Goal: Task Accomplishment & Management: Manage account settings

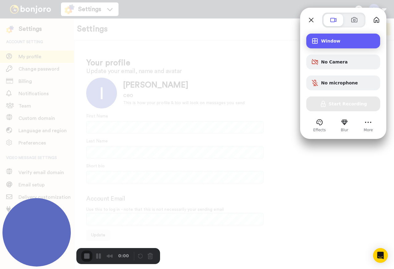
click at [321, 39] on div "Recording options" at bounding box center [317, 40] width 10 height 7
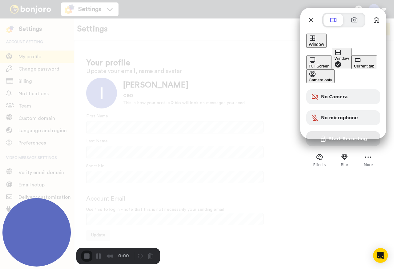
click at [335, 56] on div "Window" at bounding box center [342, 58] width 14 height 5
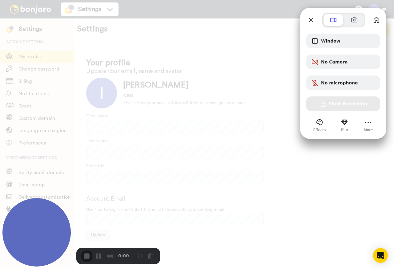
click at [343, 105] on div "Window No Camera No microphone Start Recording" at bounding box center [344, 73] width 74 height 78
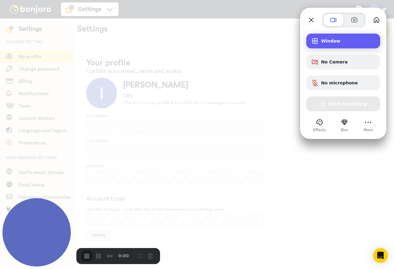
click at [332, 39] on span "Window" at bounding box center [348, 41] width 54 height 5
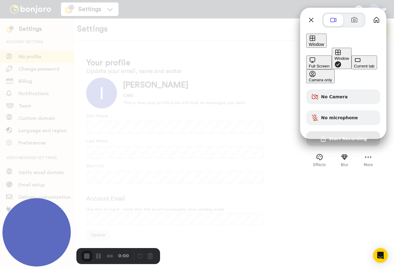
click at [354, 68] on div "Current tab" at bounding box center [364, 66] width 21 height 5
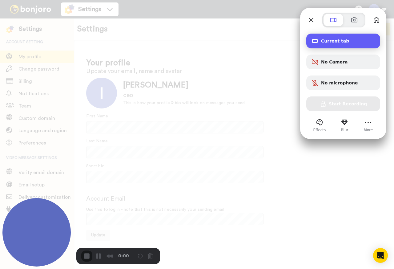
click at [336, 42] on span "Current tab" at bounding box center [348, 41] width 54 height 5
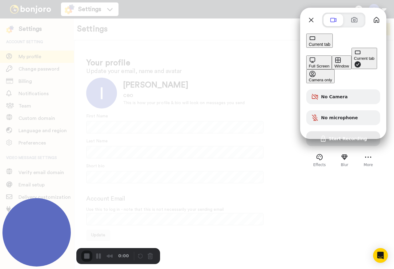
click at [335, 64] on div "Window" at bounding box center [342, 66] width 14 height 5
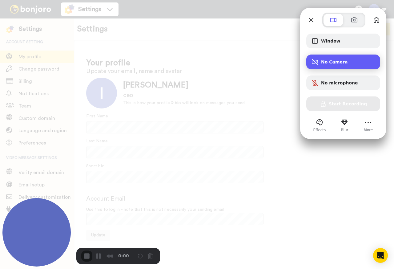
click at [337, 60] on span "No Camera" at bounding box center [348, 61] width 54 height 5
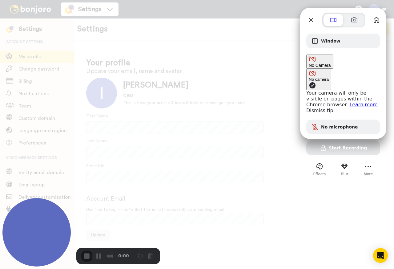
click at [331, 63] on span "No Camera" at bounding box center [320, 65] width 22 height 5
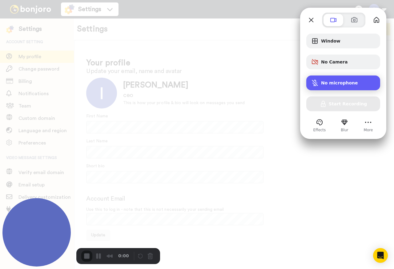
click at [333, 83] on span "No microphone" at bounding box center [339, 82] width 37 height 5
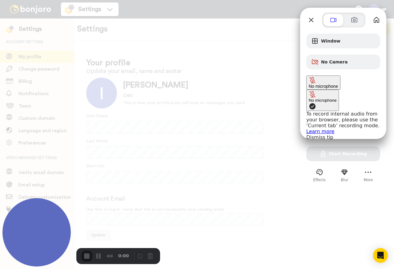
click at [333, 84] on span "No microphone" at bounding box center [323, 86] width 29 height 5
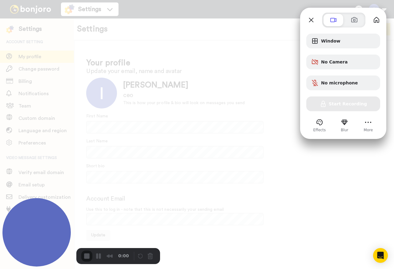
click at [344, 100] on div "Window No Camera No microphone Start Recording" at bounding box center [344, 73] width 74 height 78
click at [342, 105] on div "Window No Camera No microphone Start Recording" at bounding box center [344, 73] width 74 height 78
click at [353, 18] on span at bounding box center [354, 19] width 7 height 7
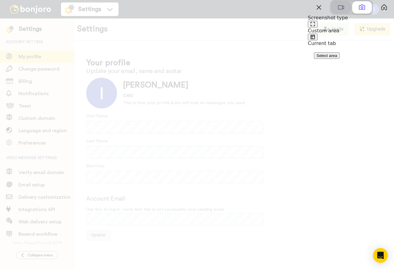
click at [338, 11] on span at bounding box center [341, 7] width 7 height 7
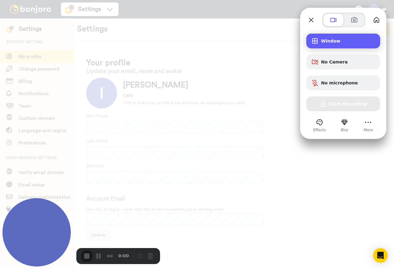
click at [334, 42] on span "Window" at bounding box center [348, 41] width 54 height 5
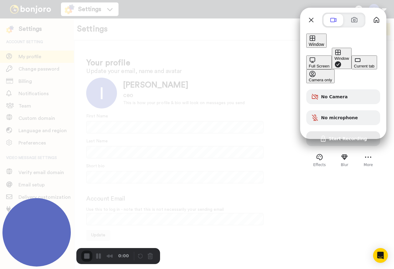
click at [307, 55] on button "Full Screen" at bounding box center [320, 62] width 26 height 14
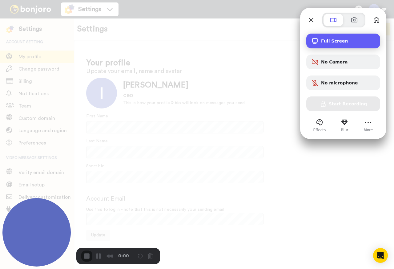
click at [346, 43] on span "Full Screen" at bounding box center [348, 41] width 54 height 5
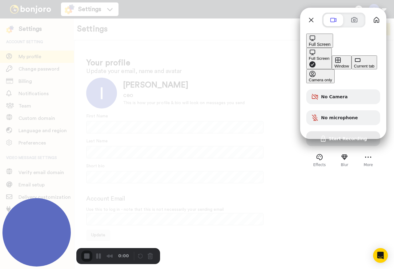
click at [335, 64] on div "Window" at bounding box center [342, 66] width 14 height 5
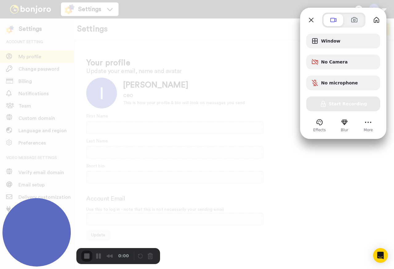
click at [351, 106] on div "Window No Camera No microphone Start Recording" at bounding box center [344, 73] width 74 height 78
drag, startPoint x: 351, startPoint y: 106, endPoint x: 373, endPoint y: 121, distance: 26.7
click at [353, 107] on div "Window No Camera No microphone Start Recording" at bounding box center [344, 73] width 74 height 78
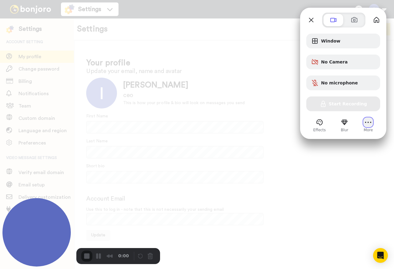
click at [369, 122] on button "More" at bounding box center [369, 122] width 10 height 10
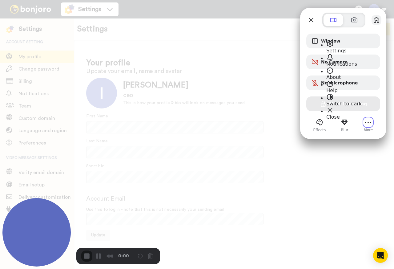
click at [378, 22] on button "My library" at bounding box center [377, 20] width 10 height 10
click at [338, 156] on div at bounding box center [197, 134] width 394 height 269
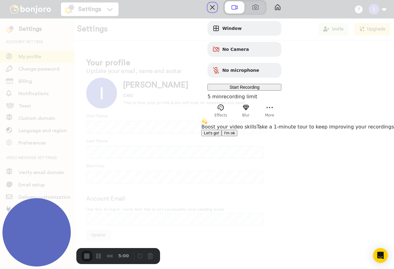
click at [235, 135] on span "I'm ok" at bounding box center [229, 133] width 11 height 5
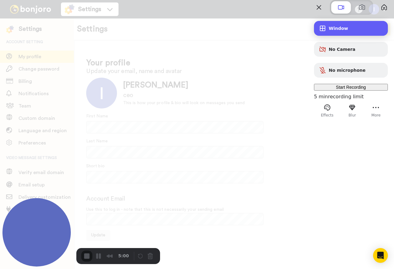
click at [334, 31] on span "Window" at bounding box center [356, 28] width 54 height 5
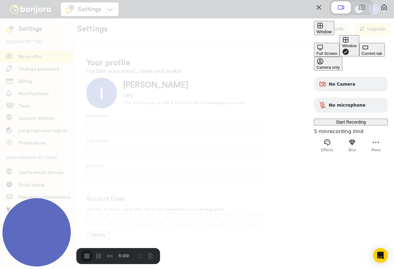
click at [342, 48] on div "Window" at bounding box center [349, 45] width 14 height 5
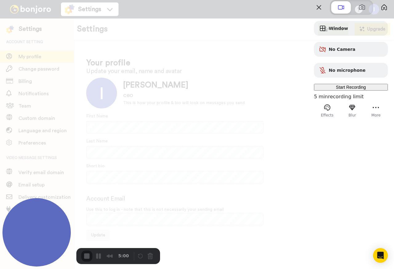
click at [344, 90] on span "Start Recording" at bounding box center [351, 87] width 30 height 5
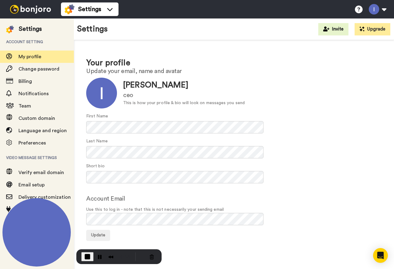
drag, startPoint x: 139, startPoint y: 36, endPoint x: 112, endPoint y: 35, distance: 26.8
click at [112, 35] on div "Settings Invite Upgrade" at bounding box center [234, 29] width 321 height 22
click at [32, 184] on span "Email setup" at bounding box center [31, 184] width 26 height 5
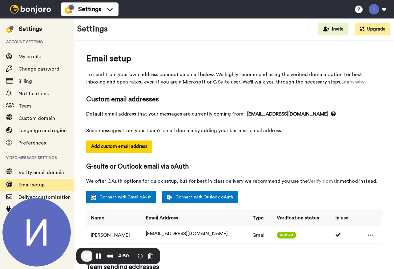
select select "164399"
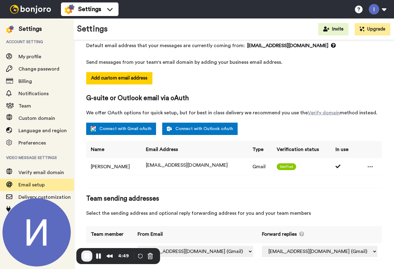
scroll to position [74, 0]
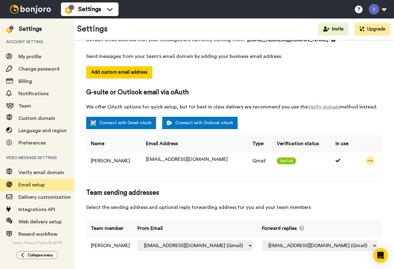
click at [368, 161] on icon at bounding box center [370, 160] width 5 height 1
click at [374, 172] on li "Delete" at bounding box center [372, 171] width 33 height 9
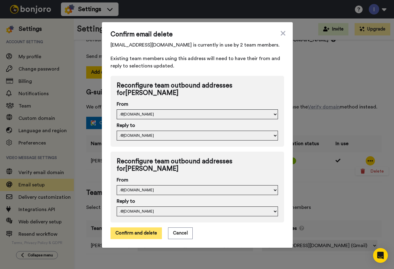
click at [131, 235] on button "Confirm and delete" at bounding box center [136, 233] width 51 height 12
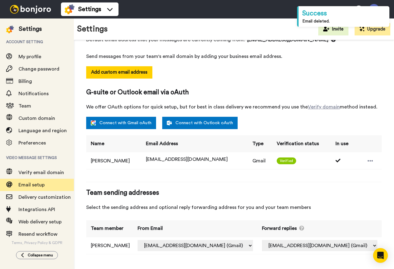
select select "164194"
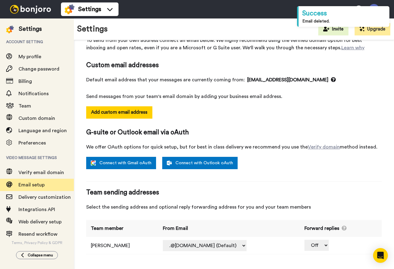
scroll to position [34, 0]
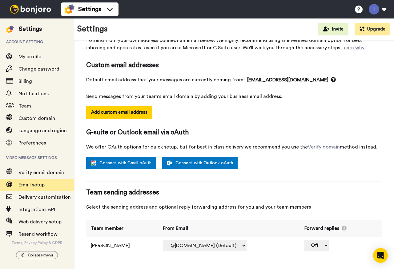
click at [28, 8] on img at bounding box center [30, 9] width 46 height 9
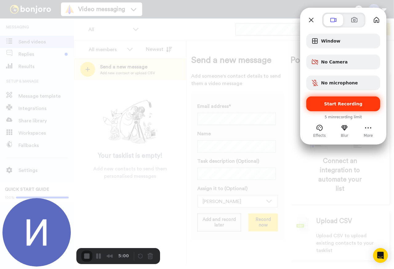
click at [340, 105] on span "Start Recording" at bounding box center [344, 103] width 39 height 5
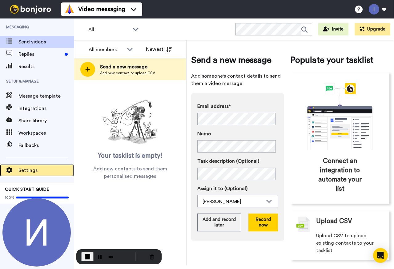
click at [24, 170] on span "Settings" at bounding box center [45, 170] width 55 height 7
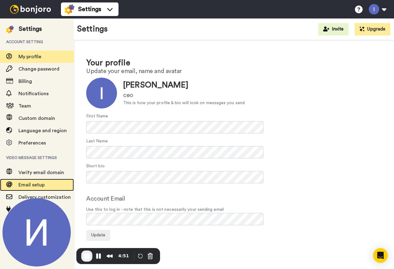
click at [27, 184] on span "Email setup" at bounding box center [31, 184] width 26 height 5
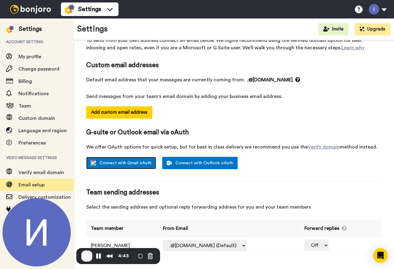
click at [107, 162] on link "Connect with Gmail oAuth" at bounding box center [121, 163] width 70 height 12
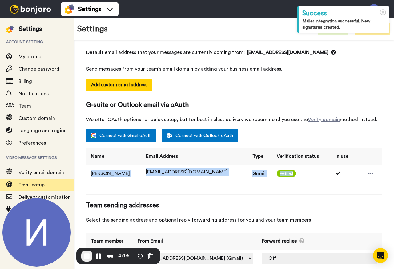
drag, startPoint x: 87, startPoint y: 174, endPoint x: 336, endPoint y: 171, distance: 249.3
click at [336, 171] on tr "[PERSON_NAME] [EMAIL_ADDRESS][DOMAIN_NAME] Gmail Verified" at bounding box center [234, 173] width 296 height 17
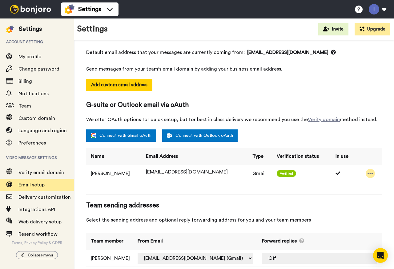
click at [368, 174] on icon at bounding box center [371, 173] width 6 height 6
click at [378, 181] on li "Delete" at bounding box center [372, 184] width 33 height 9
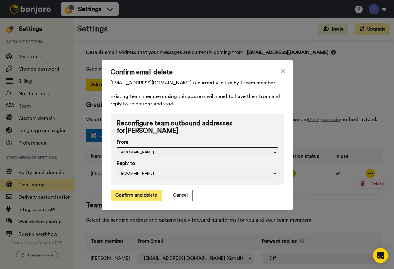
click at [125, 194] on button "Confirm and delete" at bounding box center [136, 196] width 51 height 12
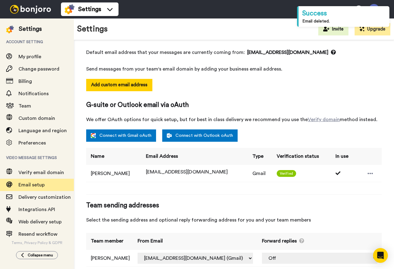
select select "164194"
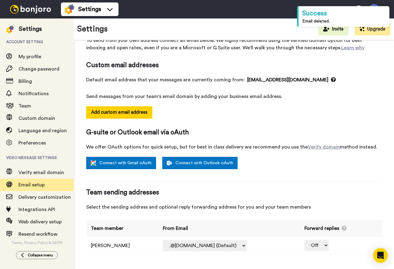
scroll to position [34, 0]
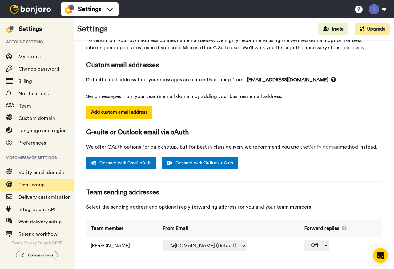
click at [25, 5] on img at bounding box center [30, 9] width 46 height 9
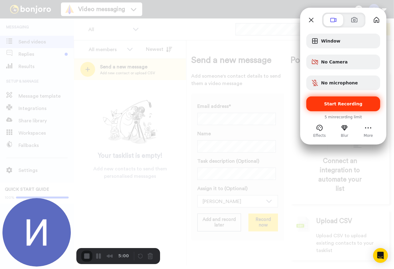
click at [350, 104] on span "Start Recording" at bounding box center [344, 103] width 39 height 5
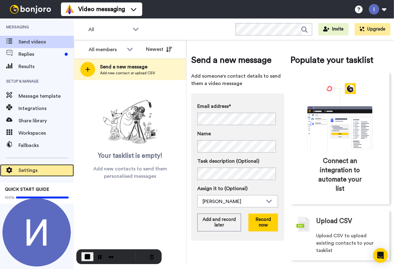
click at [27, 167] on span "Settings" at bounding box center [45, 170] width 55 height 7
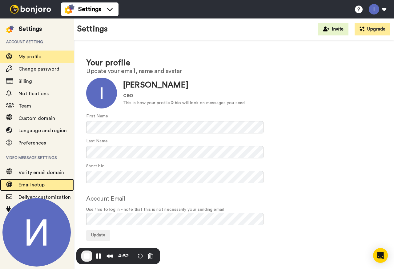
click at [30, 184] on span "Email setup" at bounding box center [31, 184] width 26 height 5
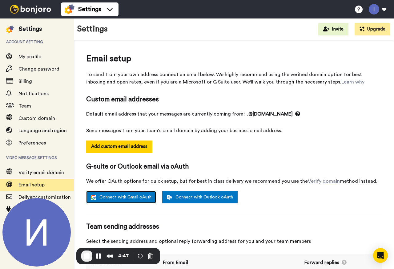
click at [120, 194] on link "Connect with Gmail oAuth" at bounding box center [121, 197] width 70 height 12
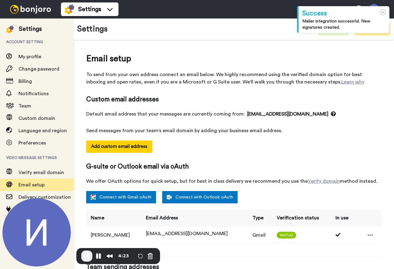
select select "164407"
click at [270, 153] on div "Add custom email address" at bounding box center [234, 152] width 296 height 22
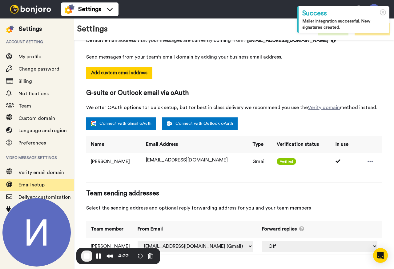
scroll to position [74, 0]
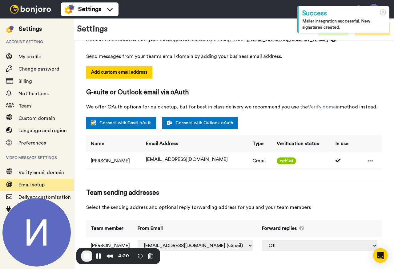
drag, startPoint x: 275, startPoint y: 161, endPoint x: 279, endPoint y: 161, distance: 4.4
click at [279, 161] on div "Verified" at bounding box center [303, 160] width 52 height 7
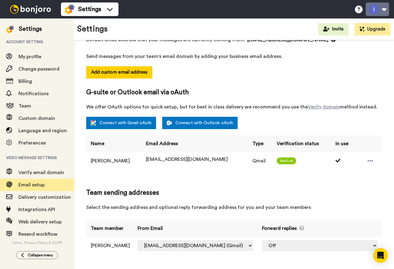
click at [386, 10] on button at bounding box center [377, 9] width 23 height 14
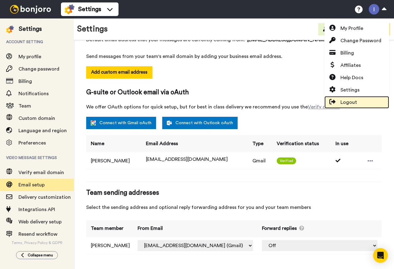
click at [346, 101] on span "Logout" at bounding box center [349, 102] width 17 height 7
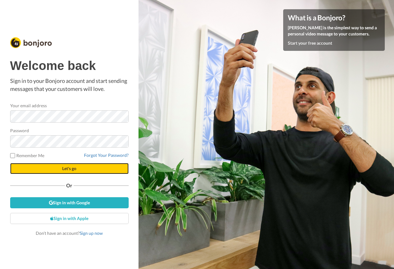
click at [73, 165] on button "Let's go" at bounding box center [69, 168] width 119 height 11
